Goal: Transaction & Acquisition: Purchase product/service

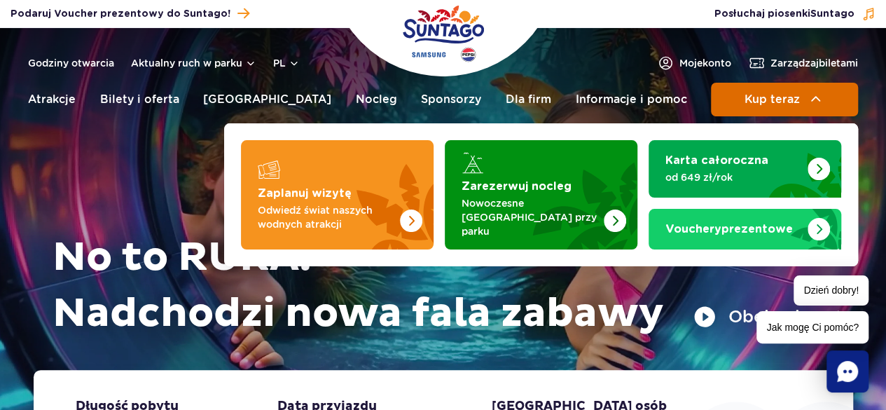
click at [807, 97] on img at bounding box center [815, 99] width 17 height 17
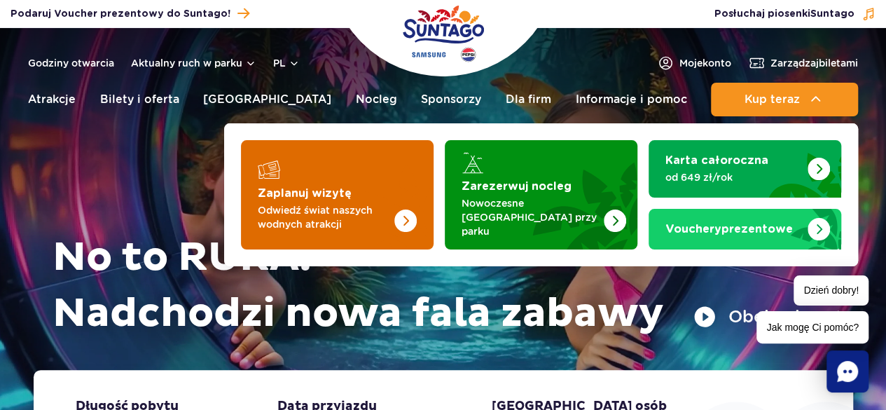
click at [326, 216] on p "Odwiedź świat naszych wodnych atrakcji" at bounding box center [326, 217] width 137 height 28
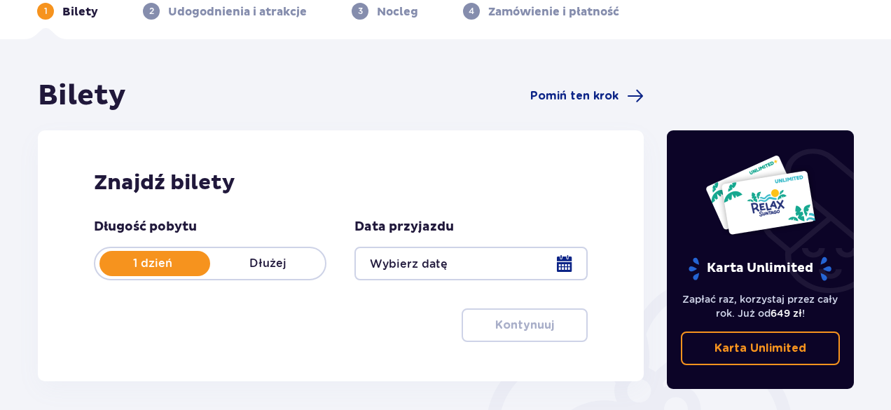
scroll to position [210, 0]
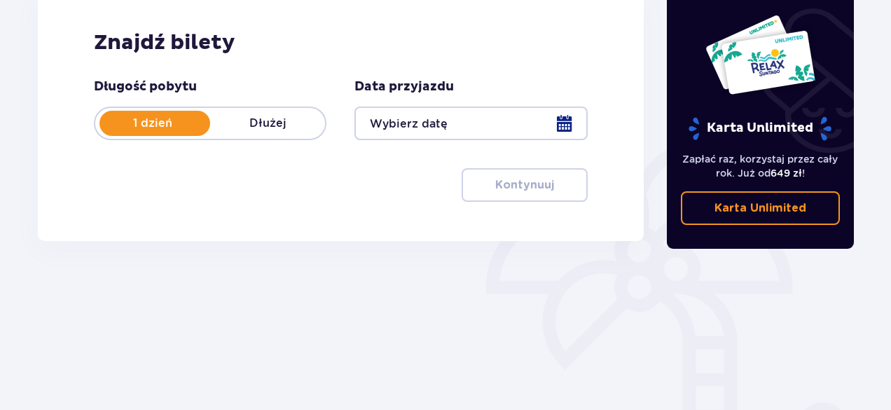
click at [562, 126] on div at bounding box center [470, 123] width 232 height 34
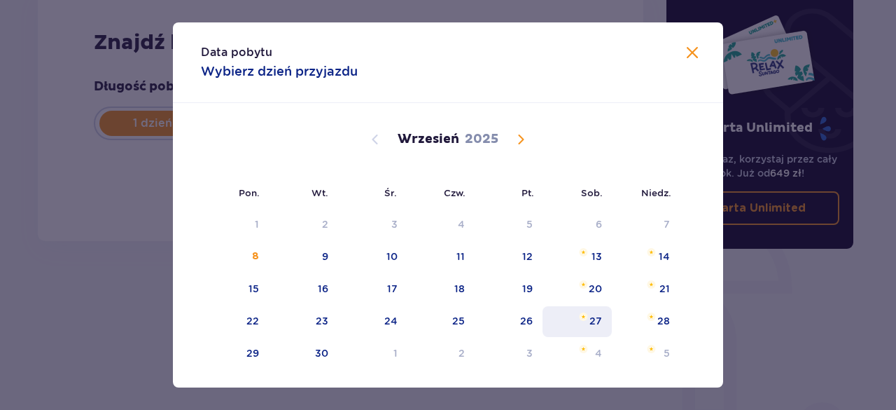
click at [586, 320] on div "27" at bounding box center [577, 321] width 69 height 31
type input "27.09.25"
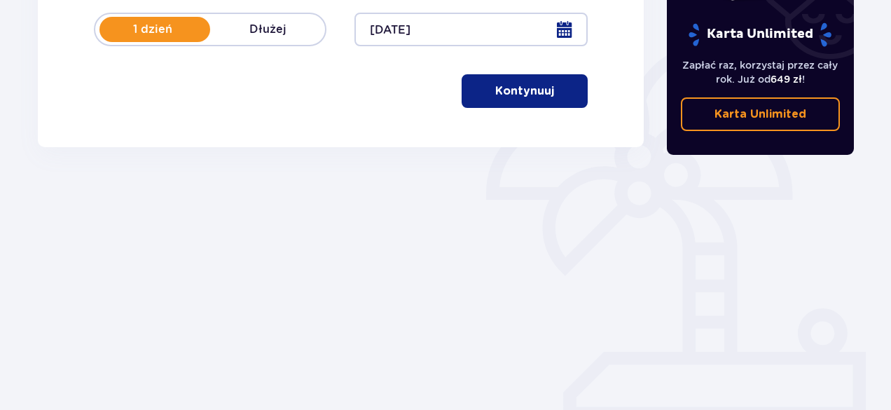
scroll to position [94, 0]
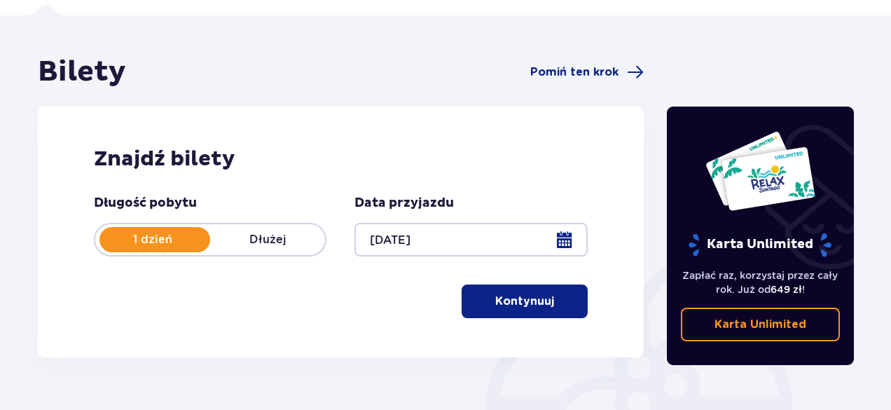
click at [503, 298] on p "Kontynuuj" at bounding box center [524, 300] width 59 height 15
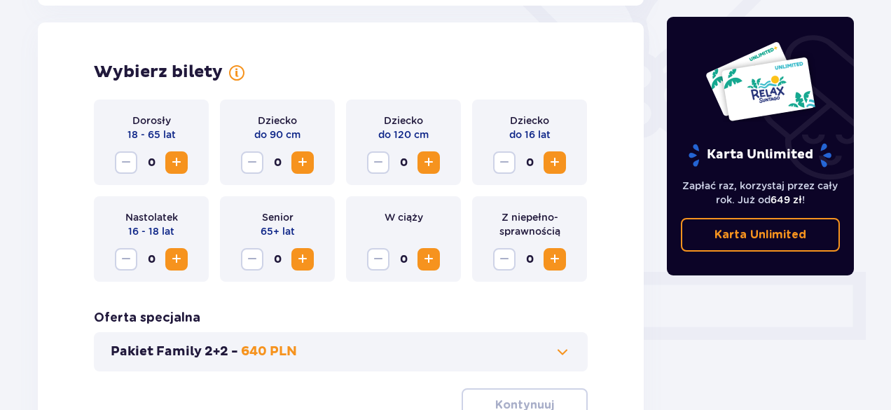
scroll to position [389, 0]
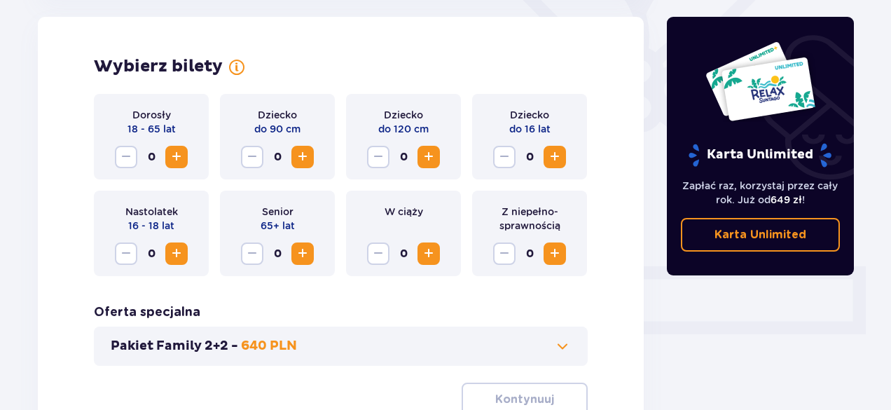
click at [177, 160] on span "Increase" at bounding box center [176, 156] width 17 height 17
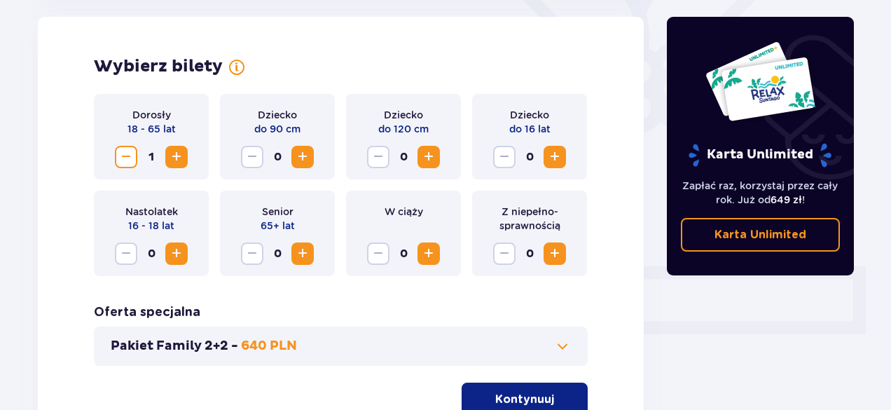
click at [438, 249] on button "Increase" at bounding box center [428, 253] width 22 height 22
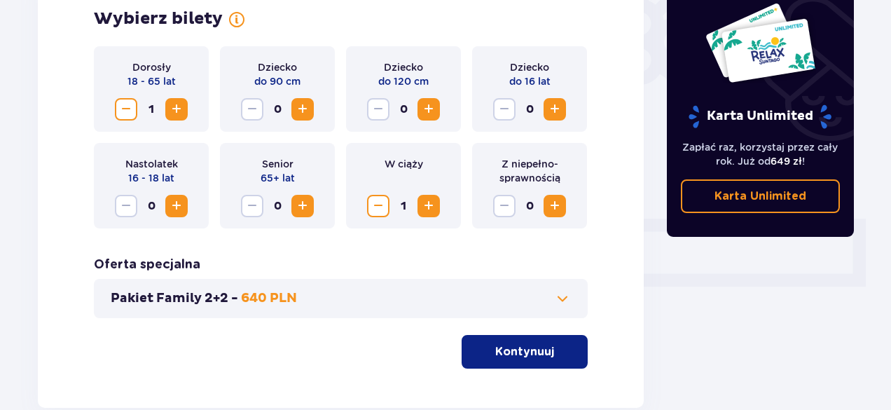
scroll to position [459, 0]
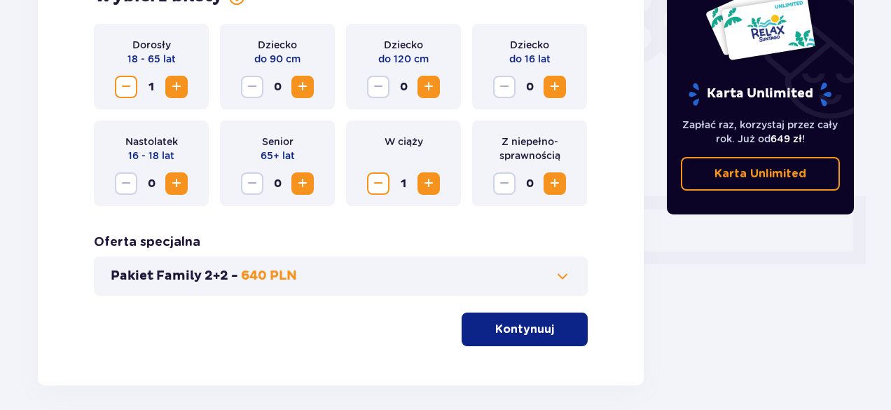
click at [529, 327] on p "Kontynuuj" at bounding box center [524, 328] width 59 height 15
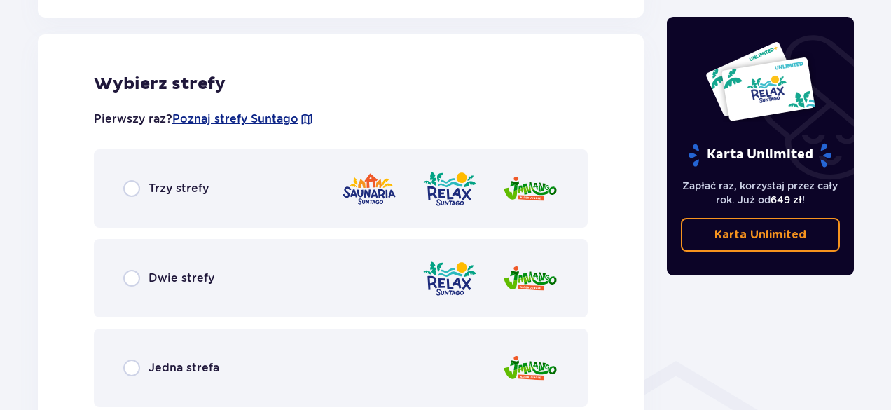
scroll to position [777, 0]
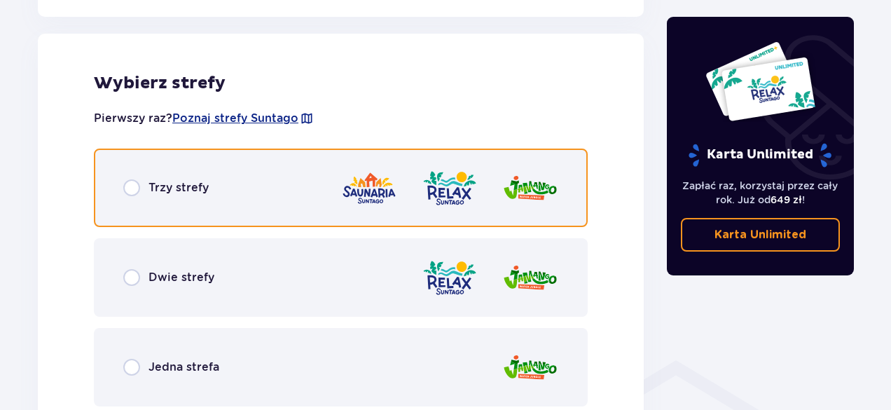
click at [139, 184] on input "radio" at bounding box center [131, 187] width 17 height 17
radio input "true"
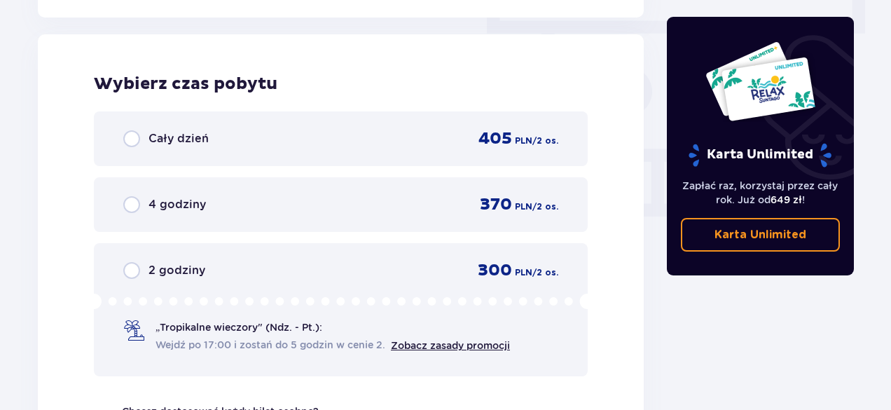
scroll to position [1265, 0]
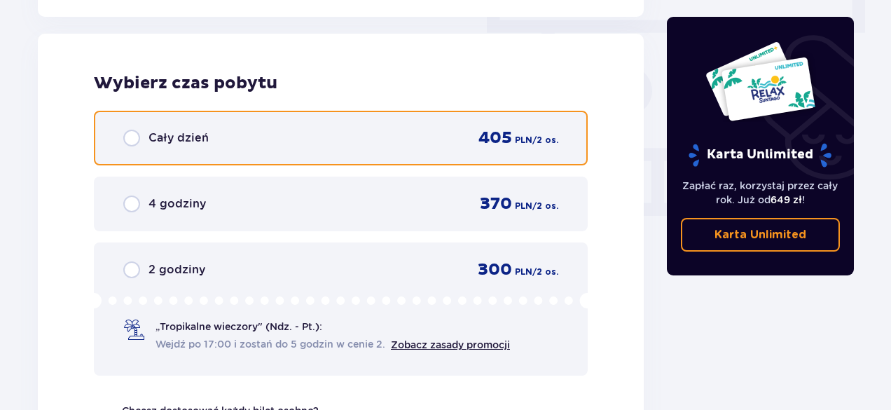
click at [134, 142] on input "radio" at bounding box center [131, 138] width 17 height 17
radio input "true"
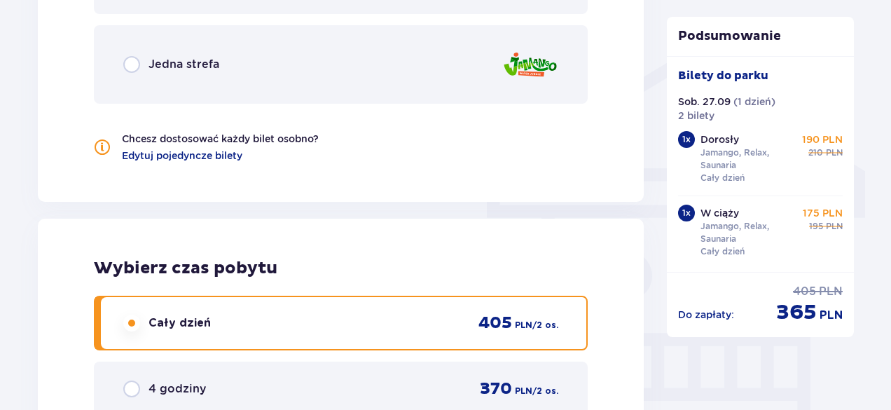
scroll to position [980, 0]
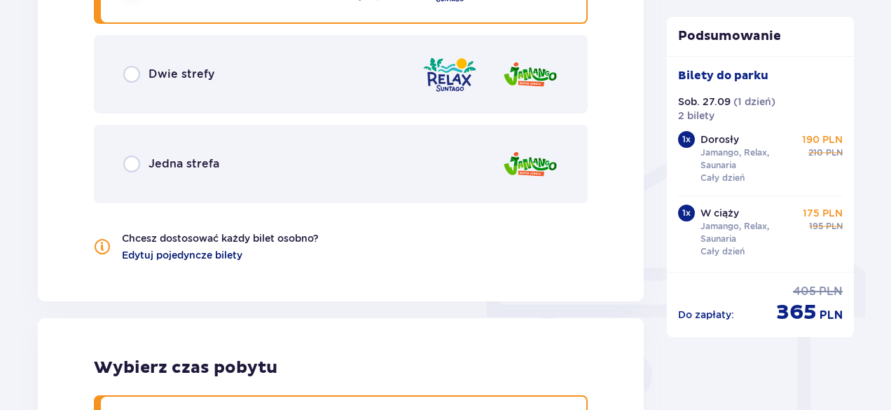
click at [214, 256] on span "Edytuj pojedyncze bilety" at bounding box center [182, 255] width 120 height 14
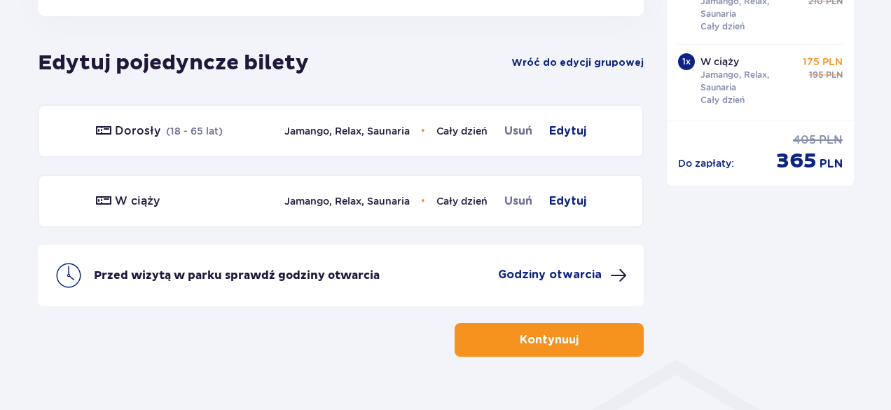
scroll to position [777, 0]
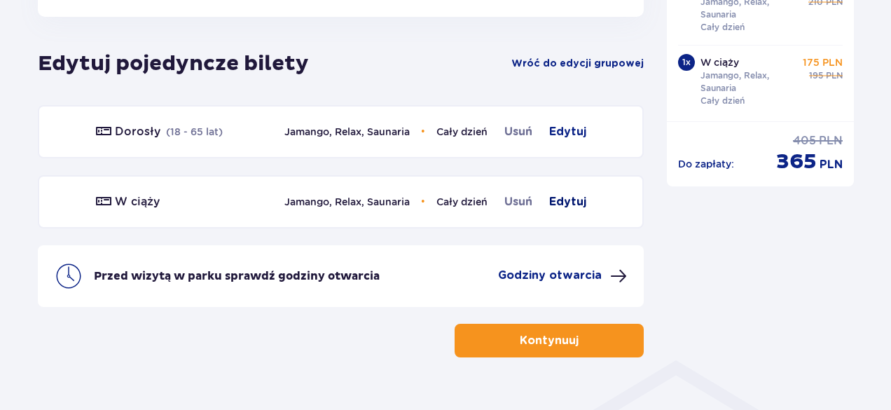
click at [566, 204] on span "Edytuj" at bounding box center [567, 201] width 37 height 17
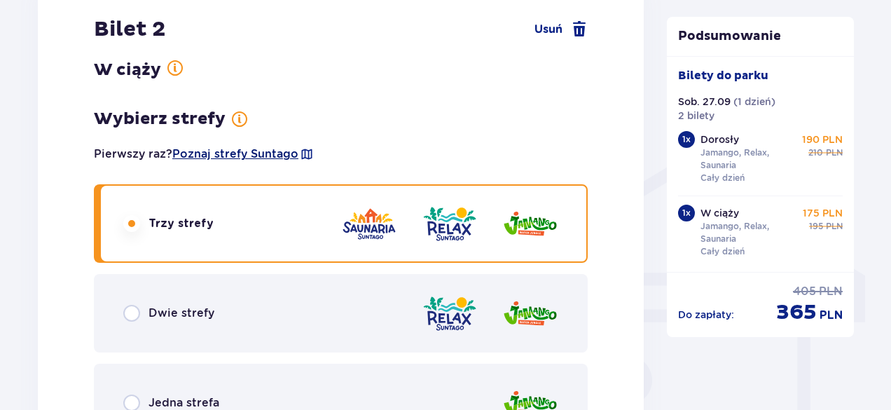
scroll to position [1005, 0]
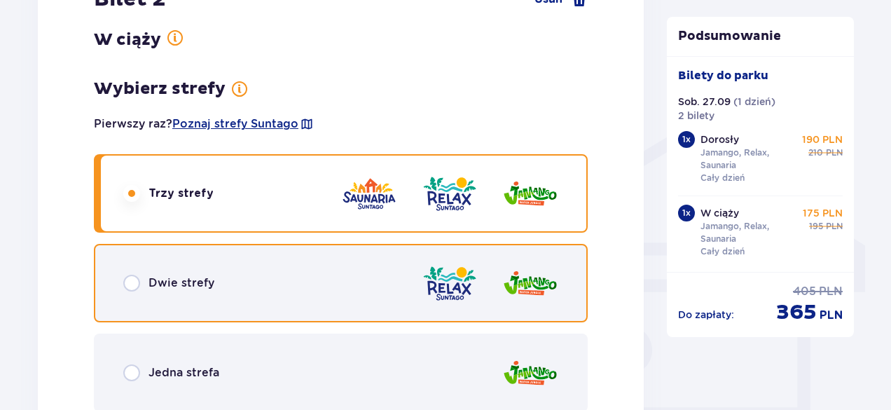
click at [133, 285] on input "radio" at bounding box center [131, 282] width 17 height 17
radio input "true"
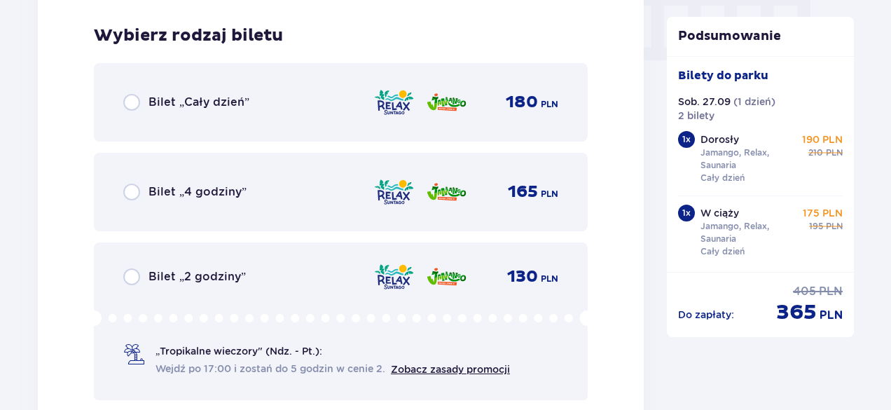
scroll to position [1428, 0]
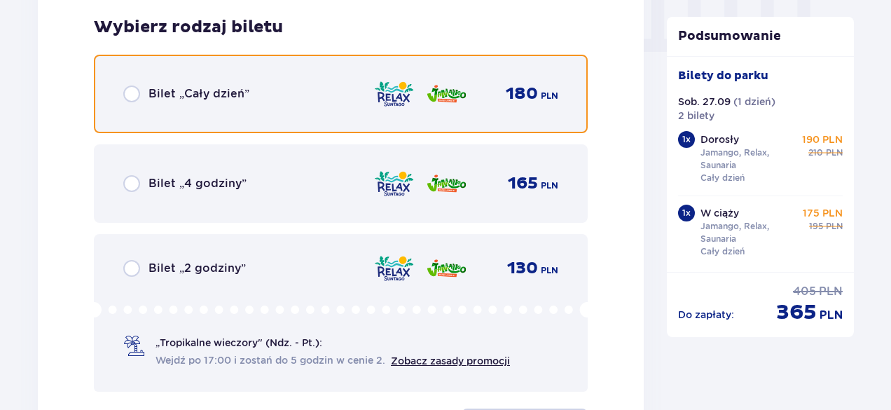
click at [131, 97] on input "radio" at bounding box center [131, 93] width 17 height 17
radio input "true"
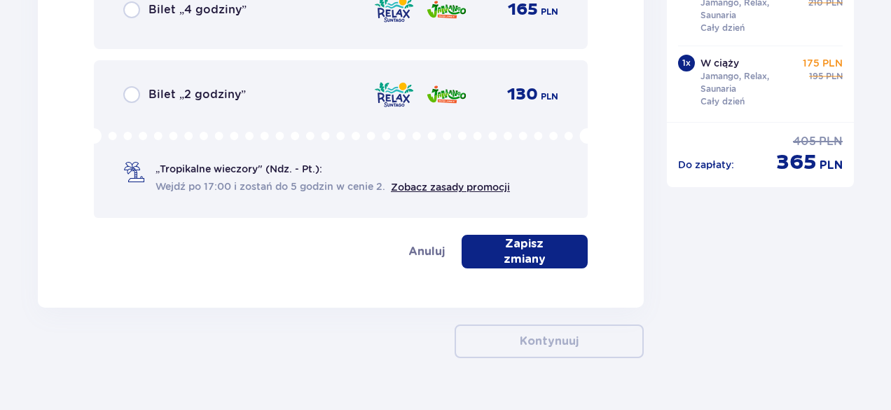
scroll to position [1634, 0]
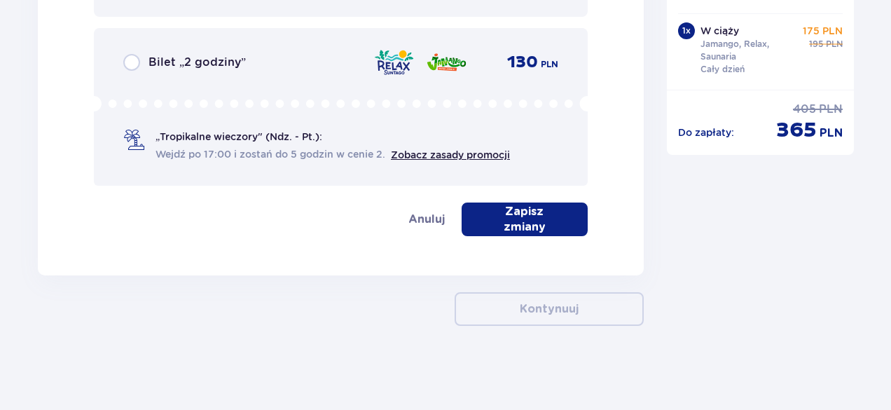
click at [502, 224] on p "Zapisz zmiany" at bounding box center [524, 219] width 81 height 31
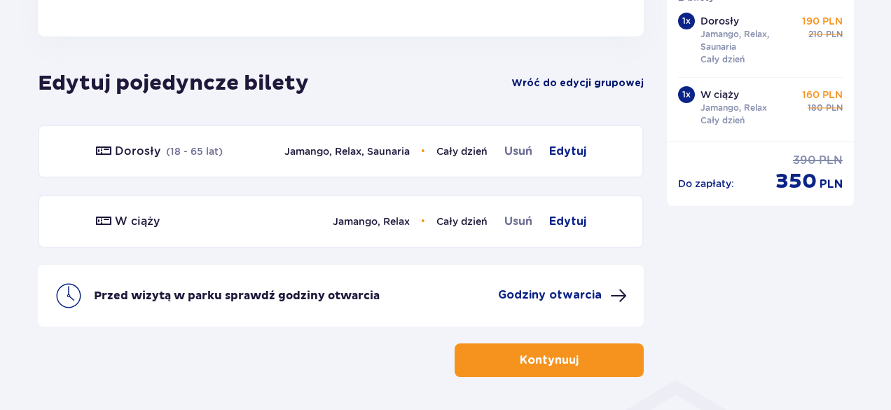
scroll to position [808, 0]
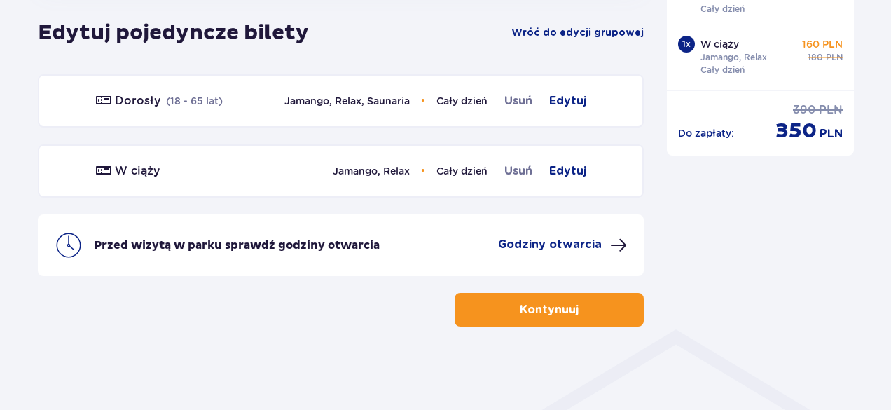
click at [534, 246] on p "Godziny otwarcia" at bounding box center [550, 244] width 104 height 15
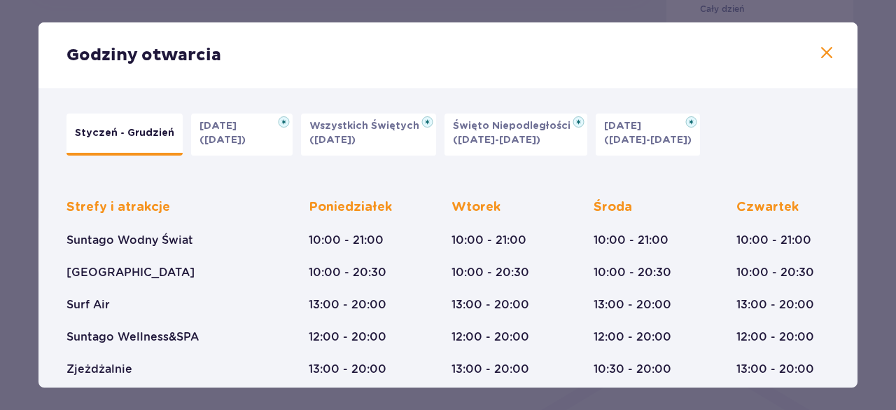
click at [821, 51] on span at bounding box center [827, 53] width 17 height 17
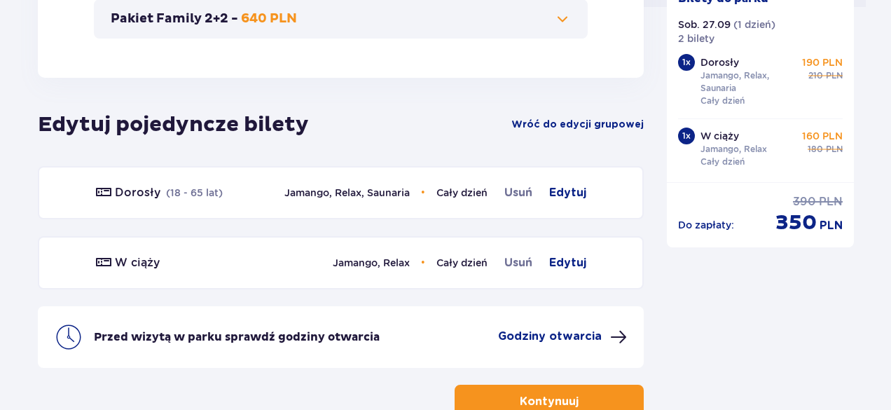
scroll to position [808, 0]
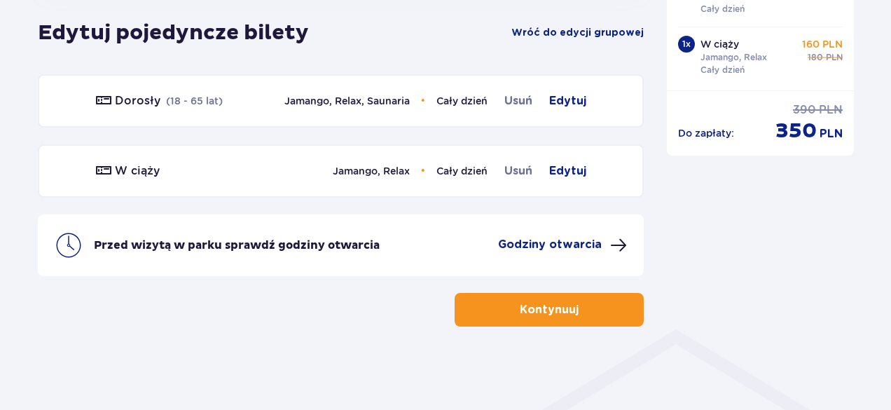
click at [555, 320] on button "Kontynuuj" at bounding box center [548, 310] width 189 height 34
